Goal: Task Accomplishment & Management: Manage account settings

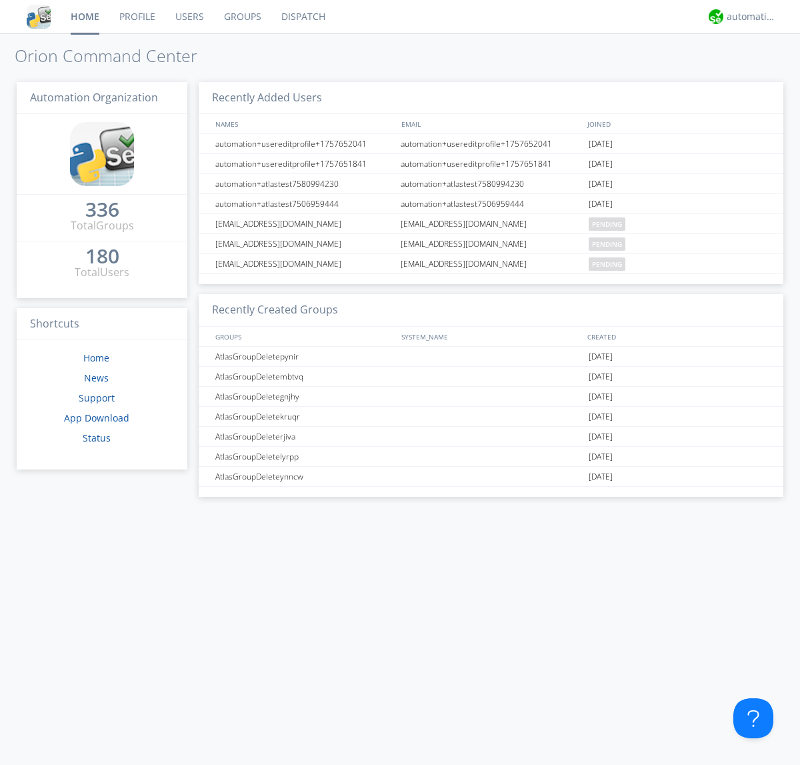
click at [189, 17] on link "Users" at bounding box center [189, 16] width 49 height 33
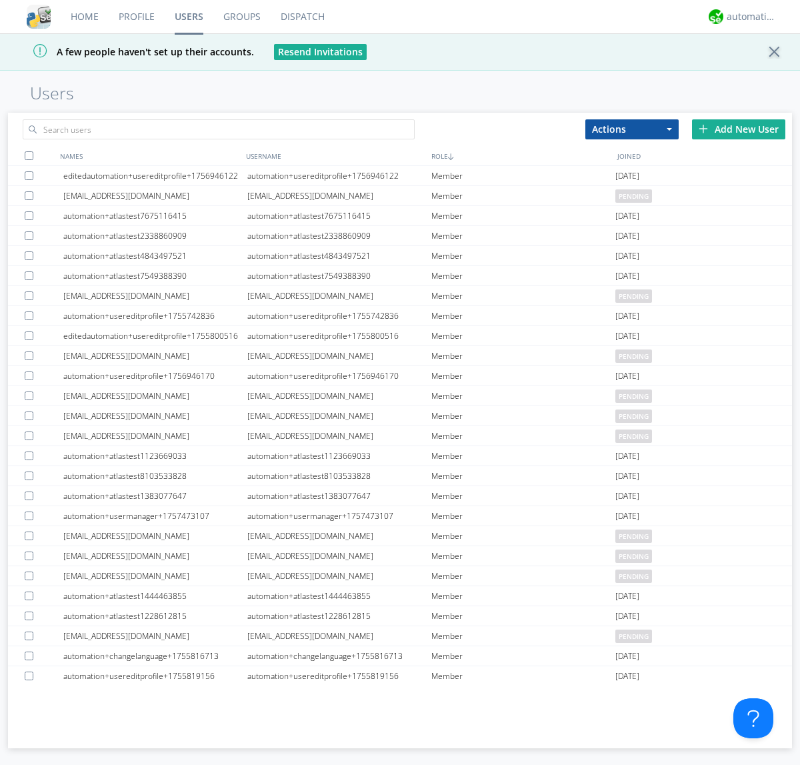
click at [739, 129] on div "Add New User" at bounding box center [738, 129] width 93 height 20
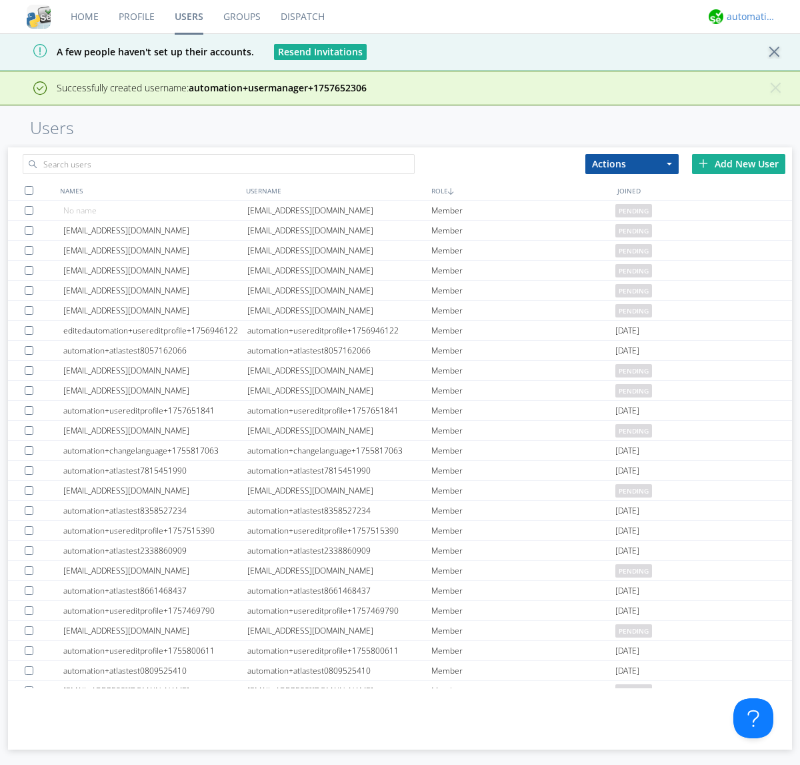
click at [748, 17] on div "automation+atlas" at bounding box center [752, 16] width 50 height 13
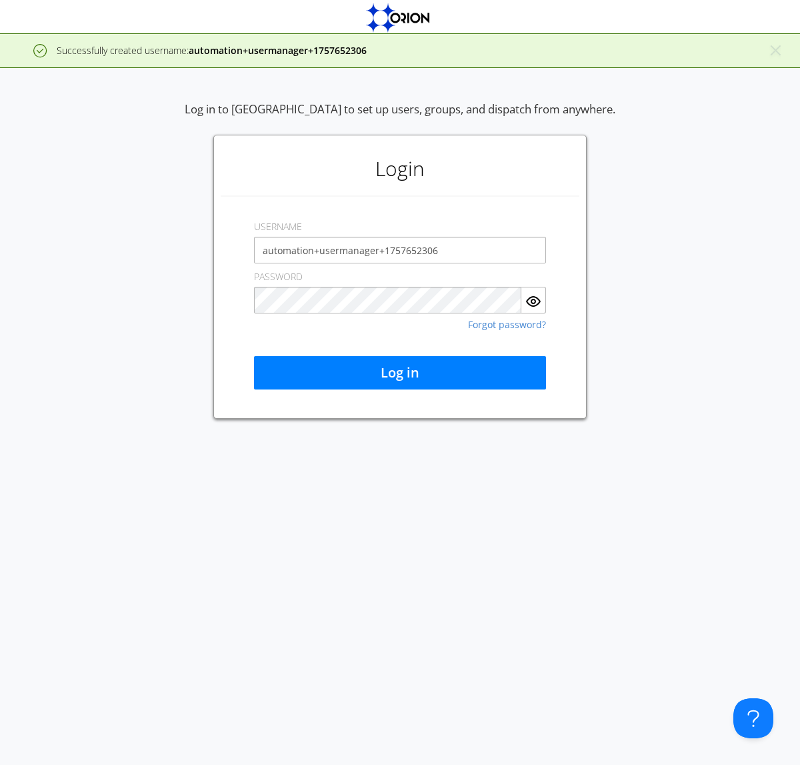
type input "automation+usermanager+1757652306"
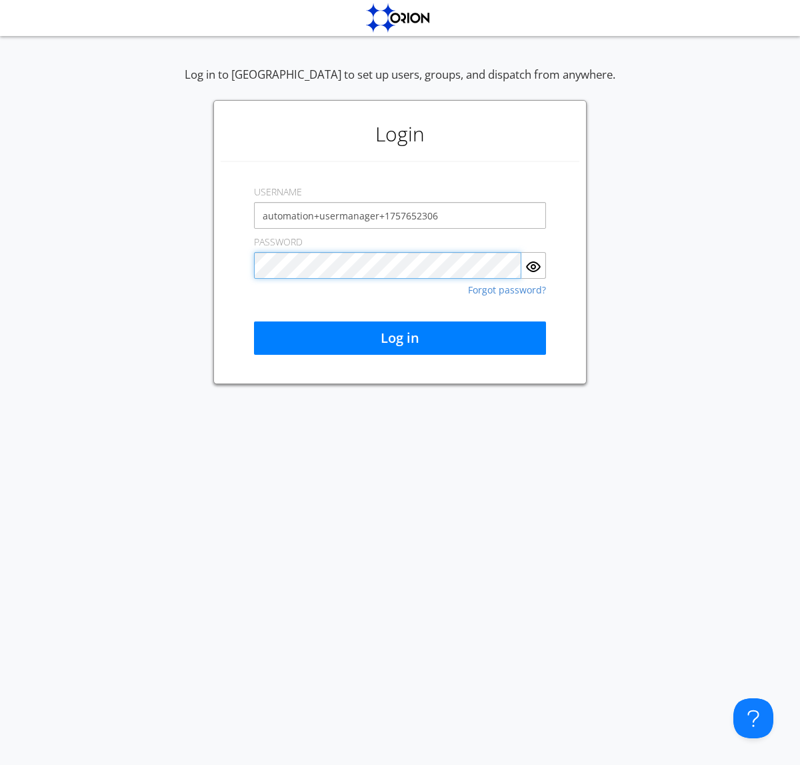
click at [400, 338] on button "Log in" at bounding box center [400, 337] width 292 height 33
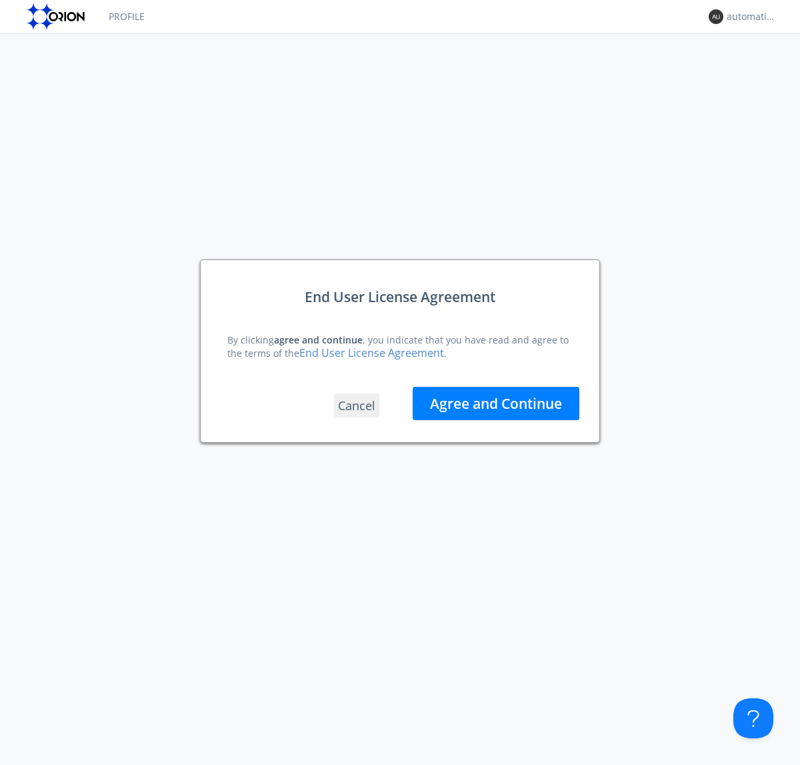
click at [496, 403] on button "Agree and Continue" at bounding box center [496, 403] width 167 height 33
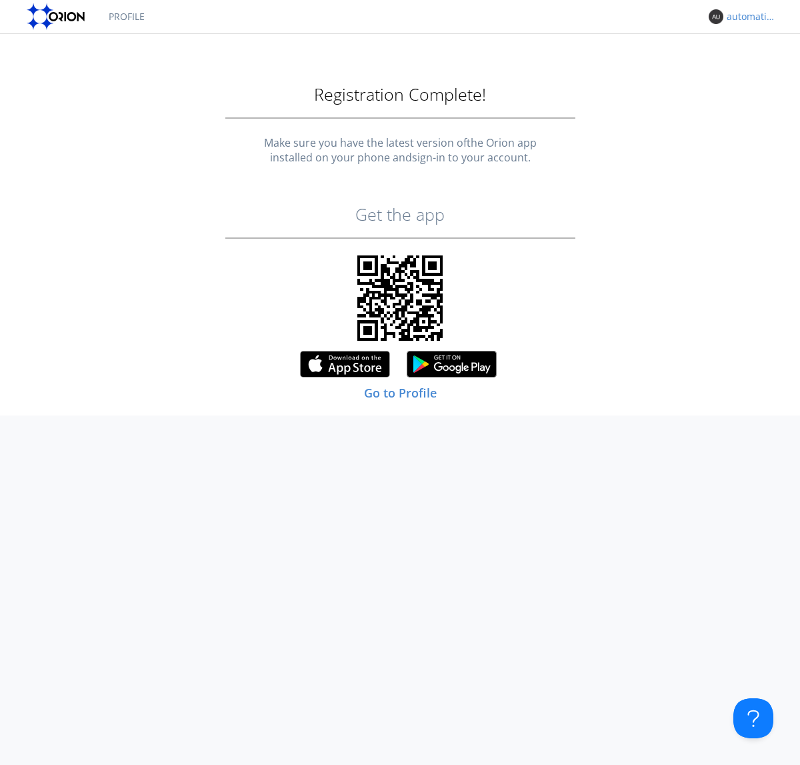
click at [748, 17] on div "automation+usermanager+1757652306" at bounding box center [752, 16] width 50 height 13
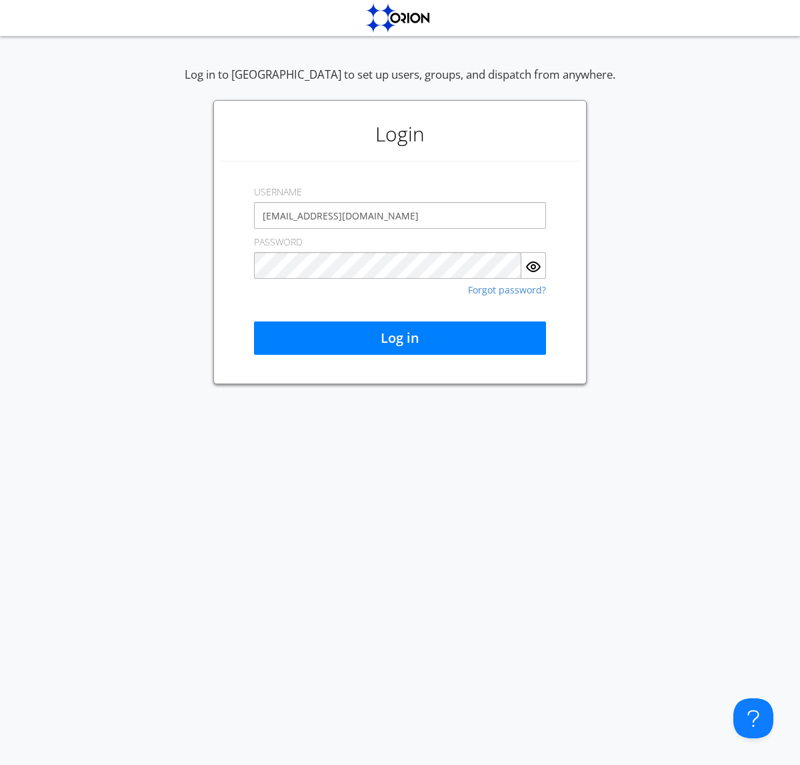
type input "[EMAIL_ADDRESS][DOMAIN_NAME]"
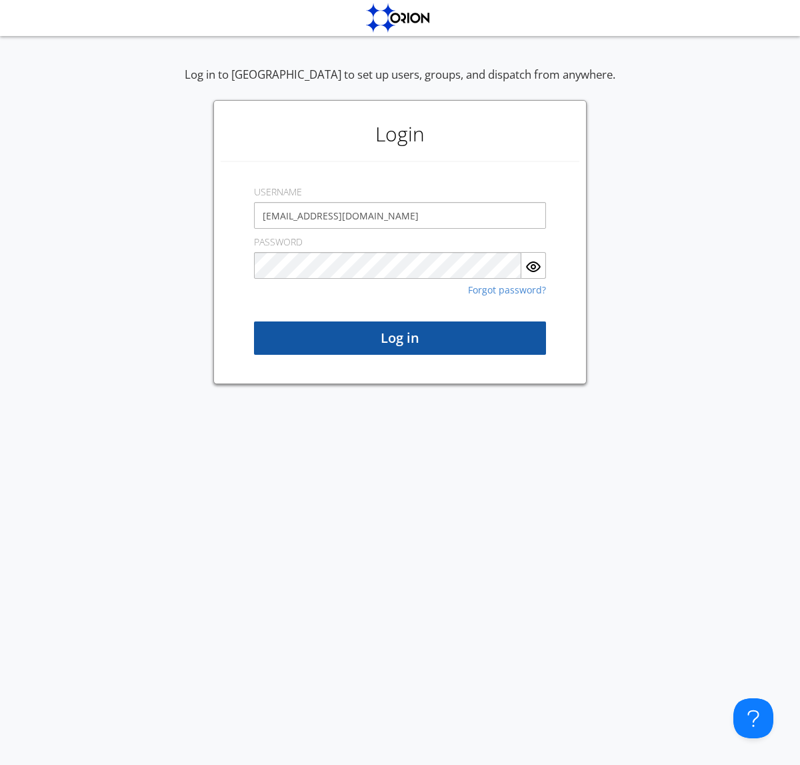
click at [400, 338] on button "Log in" at bounding box center [400, 337] width 292 height 33
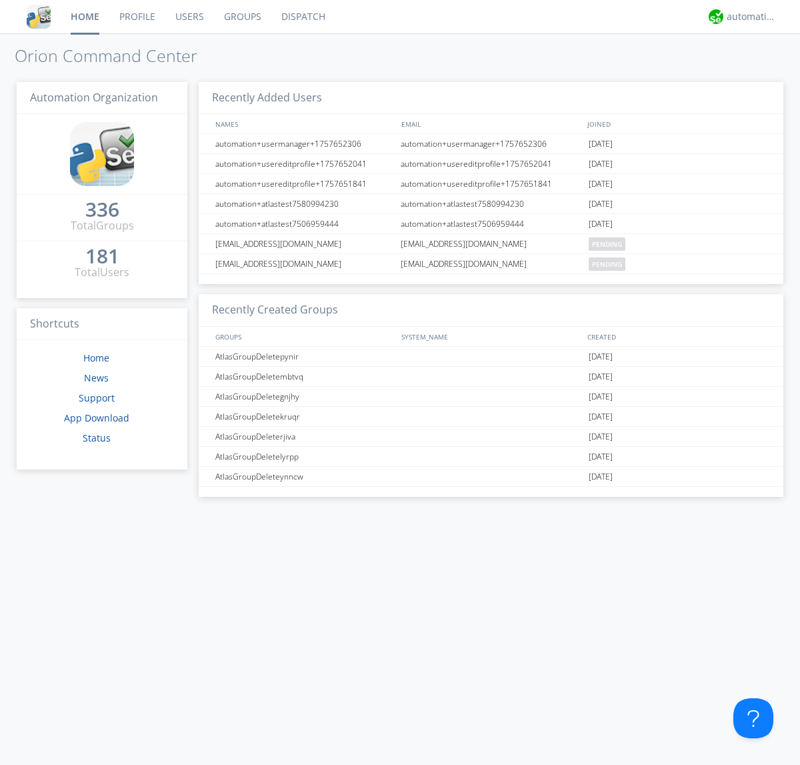
click at [189, 17] on link "Users" at bounding box center [189, 16] width 49 height 33
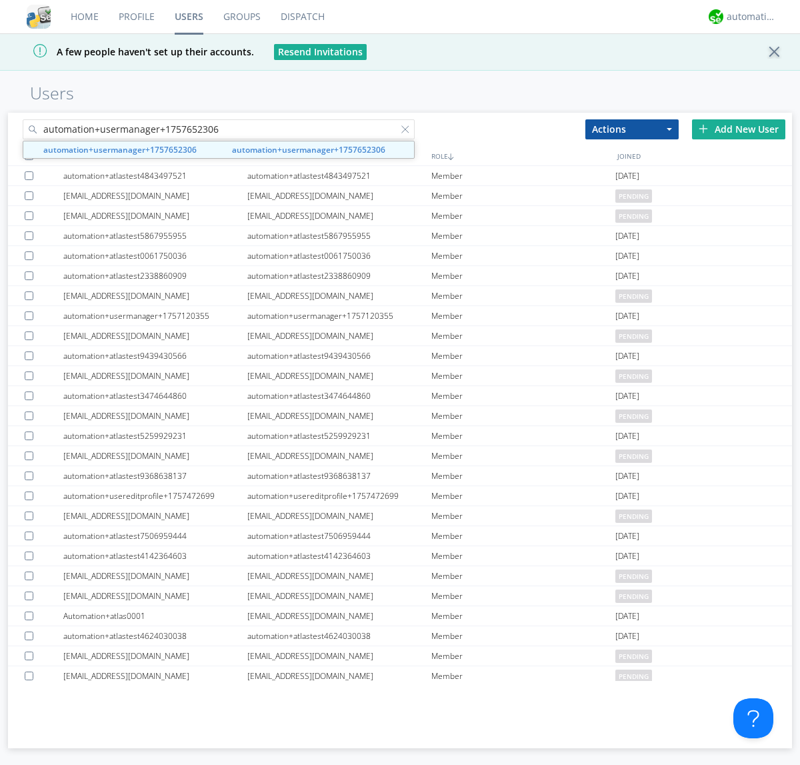
type input "automation+usermanager+1757652306"
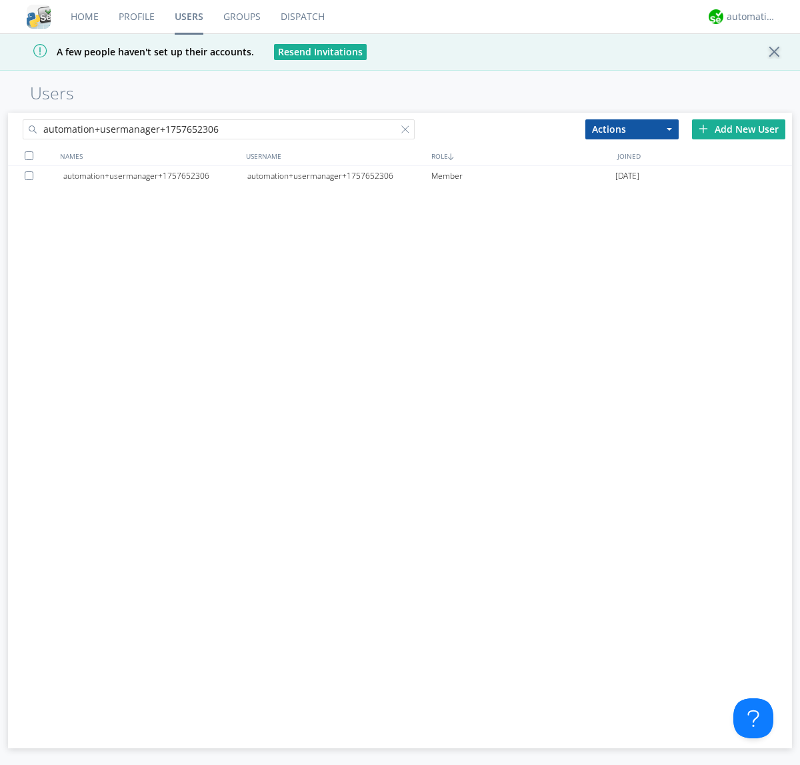
click at [339, 175] on div "automation+usermanager+1757652306" at bounding box center [339, 176] width 184 height 20
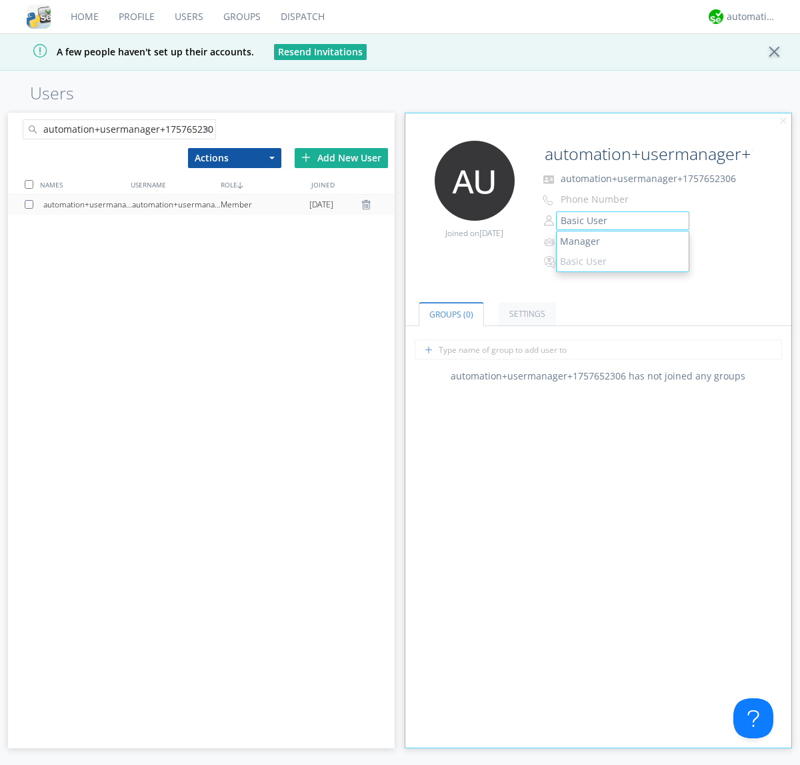
click at [622, 241] on link "Manager" at bounding box center [623, 241] width 132 height 20
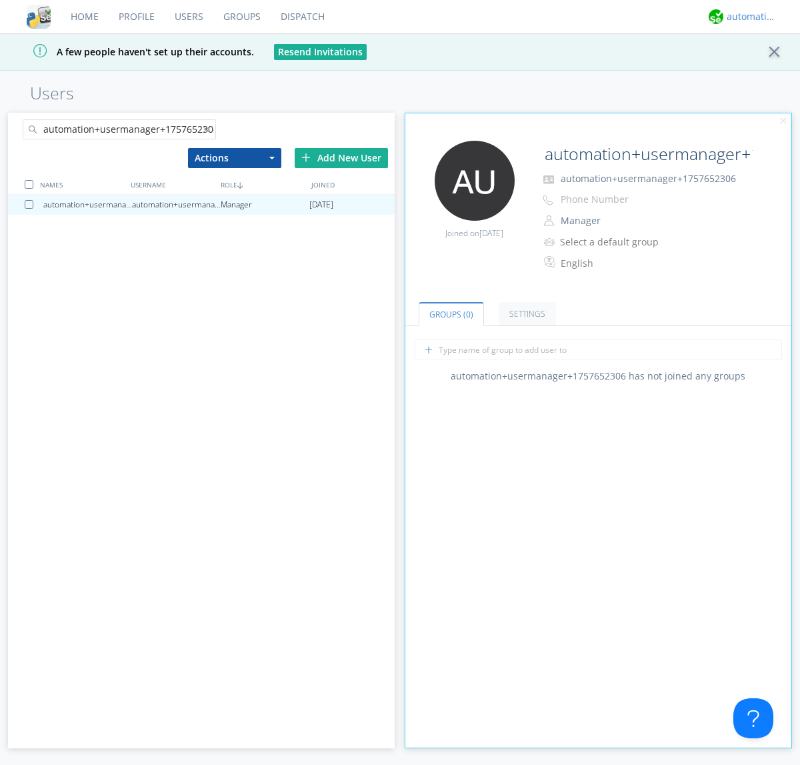
click at [748, 17] on div "automation+atlas" at bounding box center [752, 16] width 50 height 13
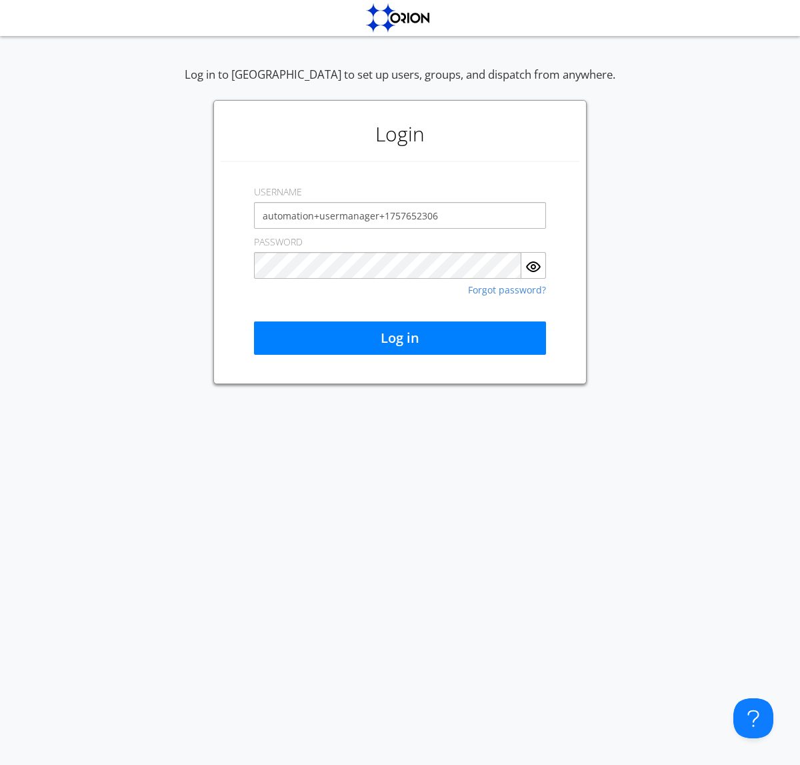
type input "automation+usermanager+1757652306"
click at [400, 338] on button "Log in" at bounding box center [400, 337] width 292 height 33
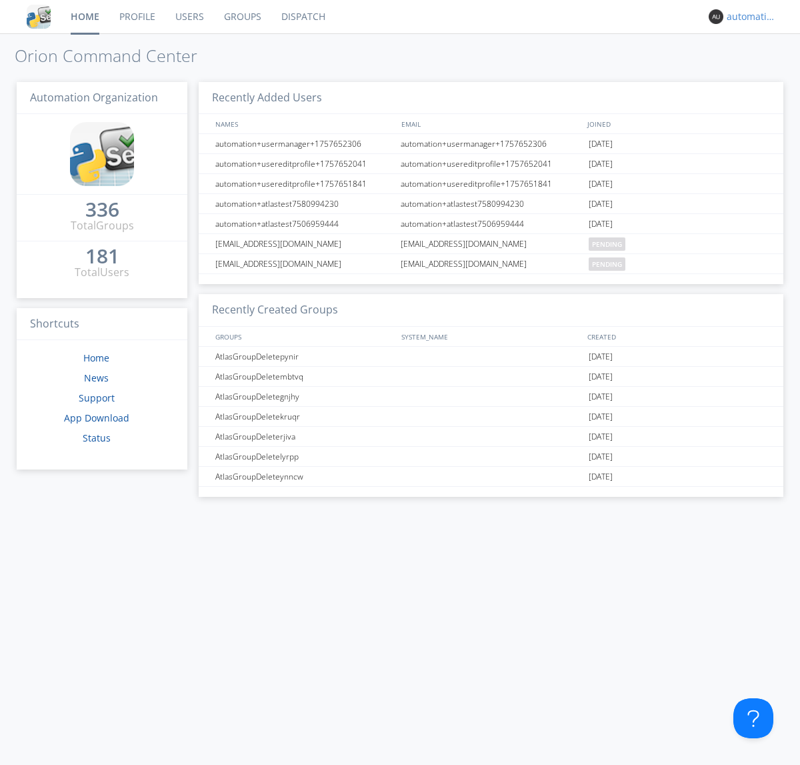
click at [748, 17] on div "automation+usermanager+1757652306" at bounding box center [752, 16] width 50 height 13
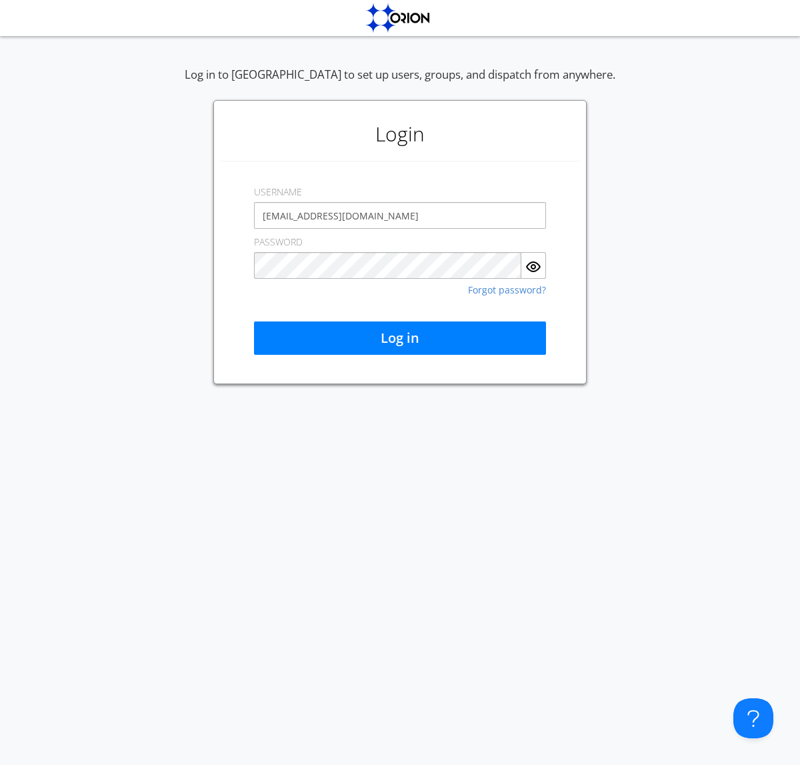
type input "[EMAIL_ADDRESS][DOMAIN_NAME]"
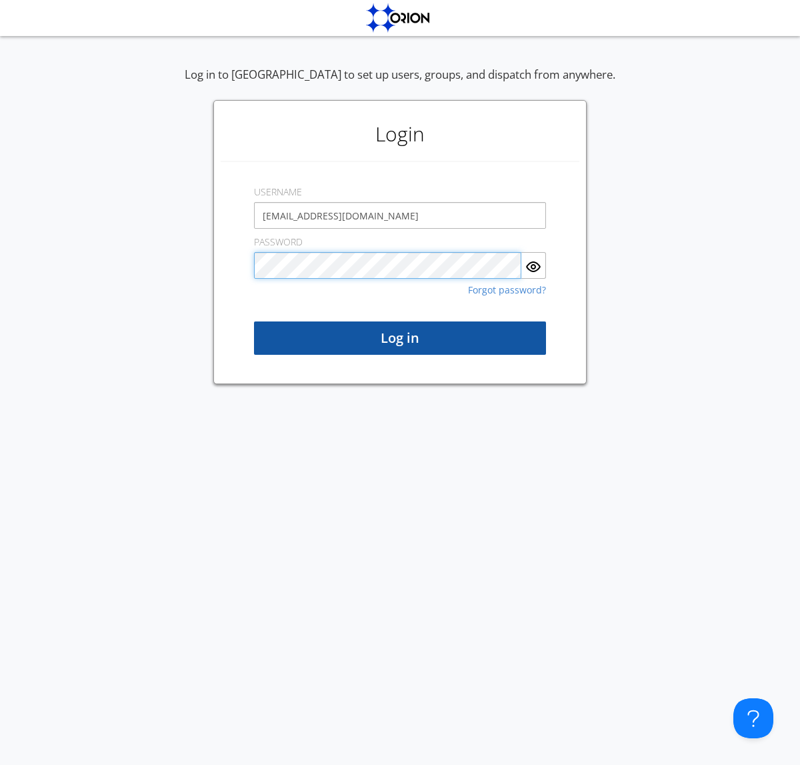
click at [400, 338] on button "Log in" at bounding box center [400, 337] width 292 height 33
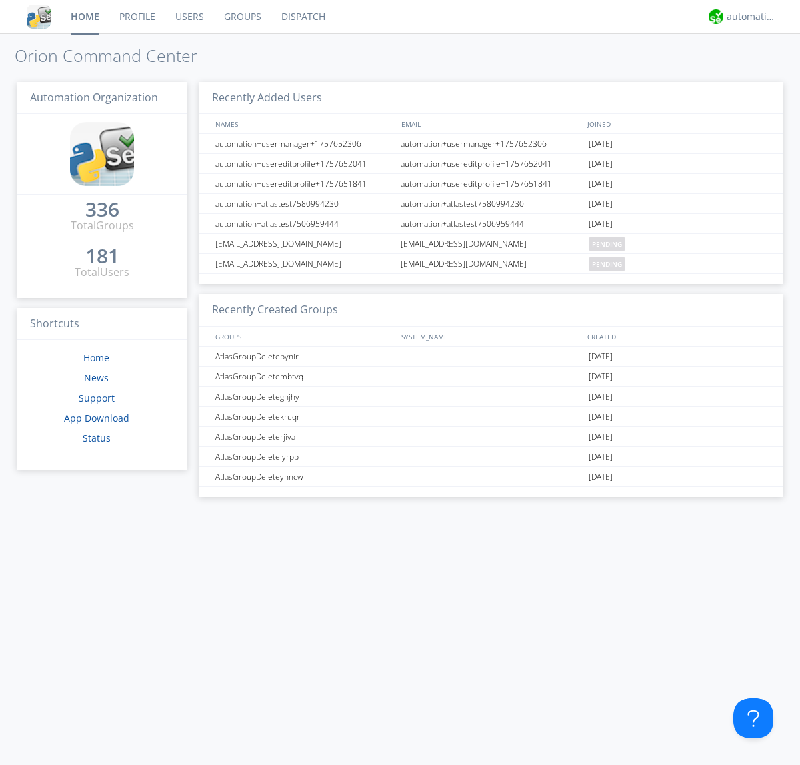
click at [189, 17] on link "Users" at bounding box center [189, 16] width 49 height 33
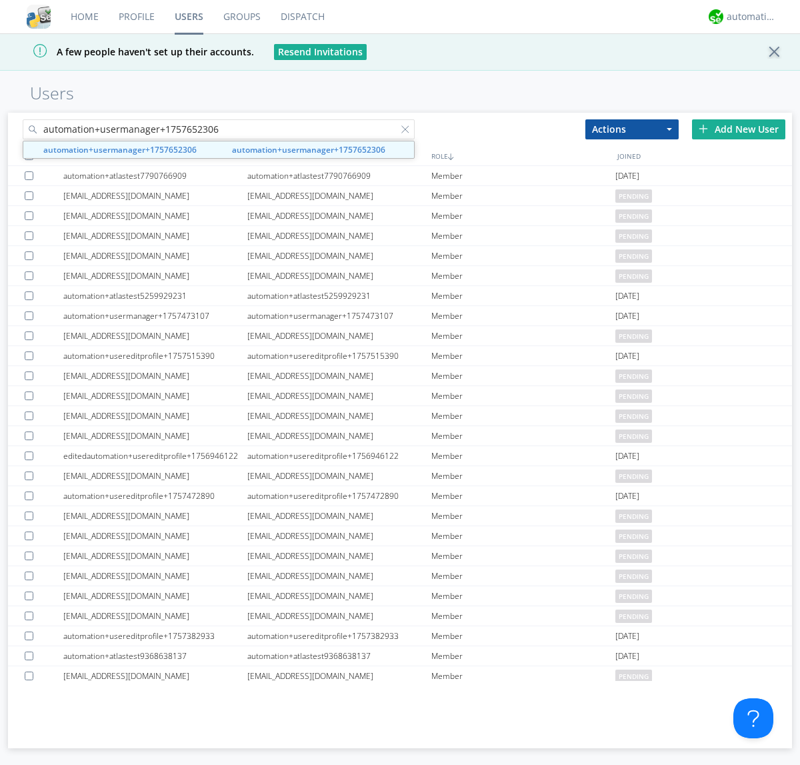
type input "automation+usermanager+1757652306"
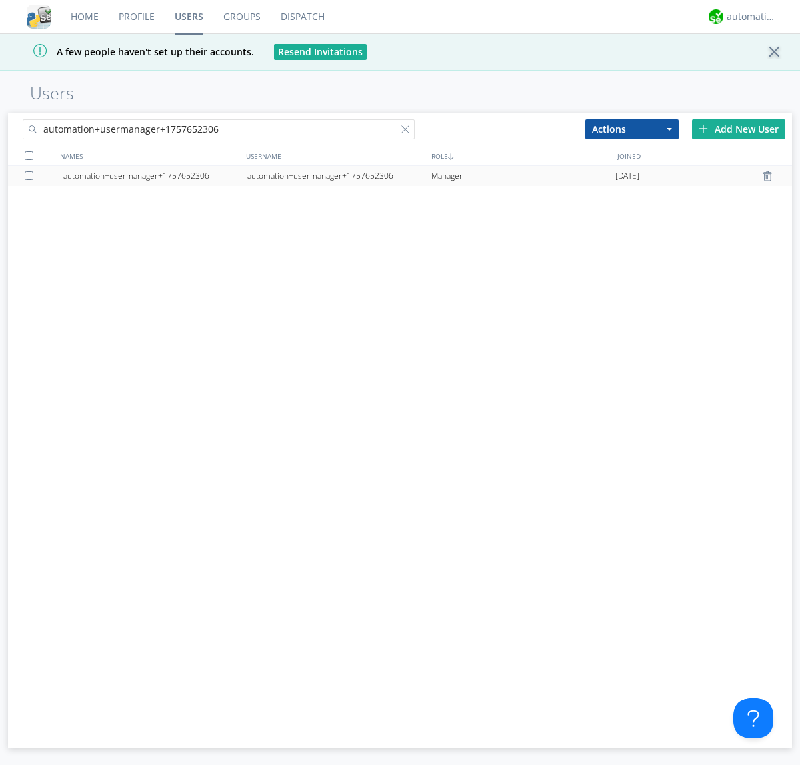
click at [31, 175] on div at bounding box center [31, 175] width 13 height 9
click at [632, 129] on button "Actions" at bounding box center [631, 129] width 93 height 20
click at [0, 0] on link "Delete User" at bounding box center [0, 0] width 0 height 0
